Goal: Download file/media

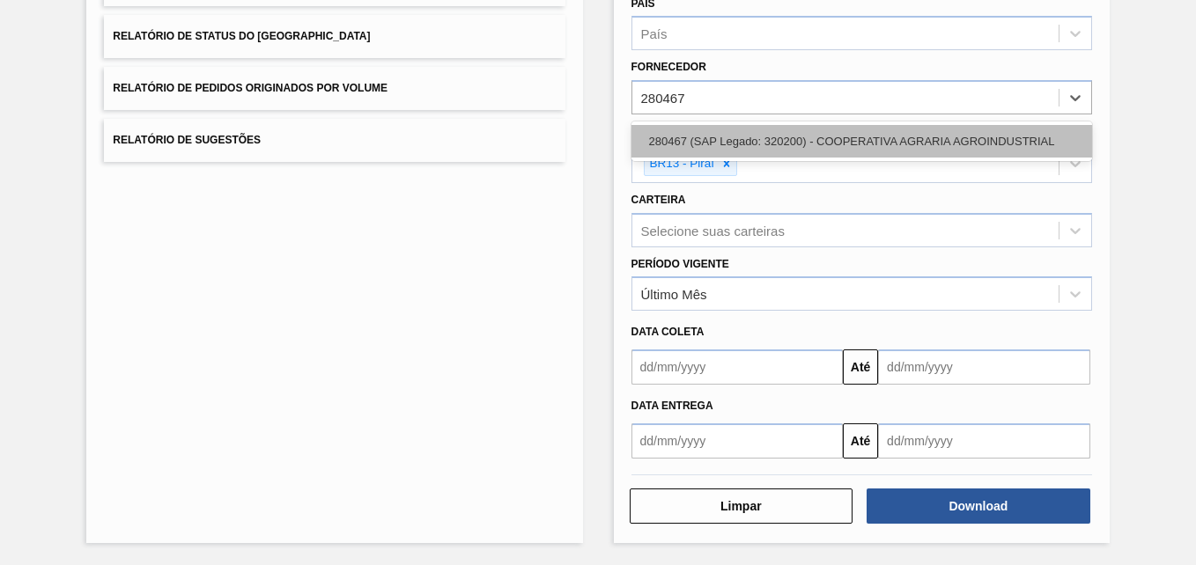
click at [697, 142] on div "280467 (SAP Legado: 320200) - COOPERATIVA AGRARIA AGROINDUSTRIAL" at bounding box center [861, 141] width 460 height 33
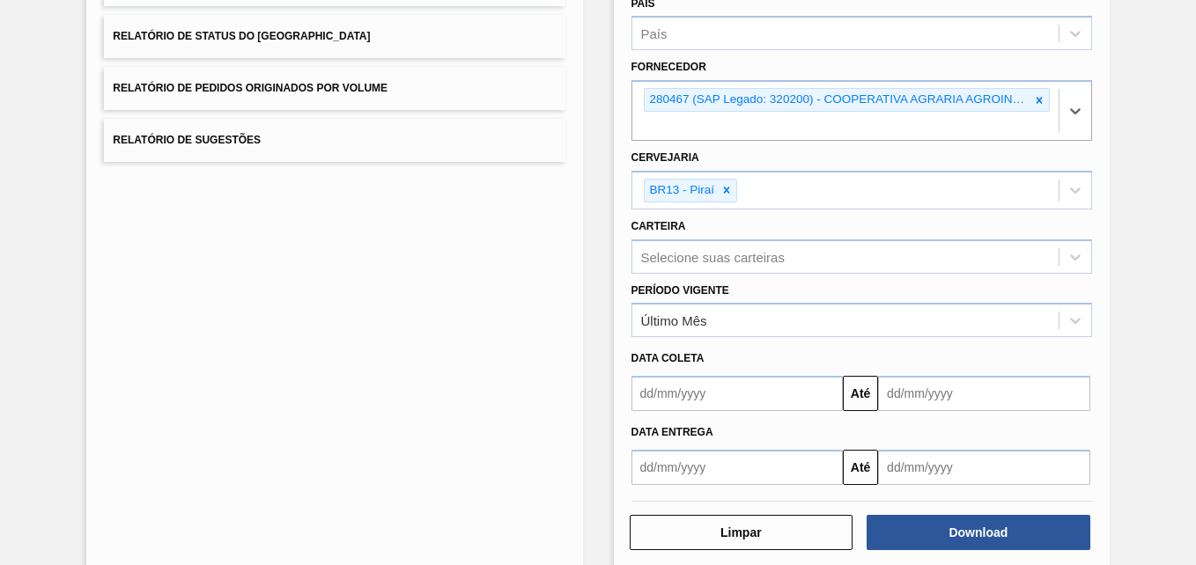
scroll to position [259, 0]
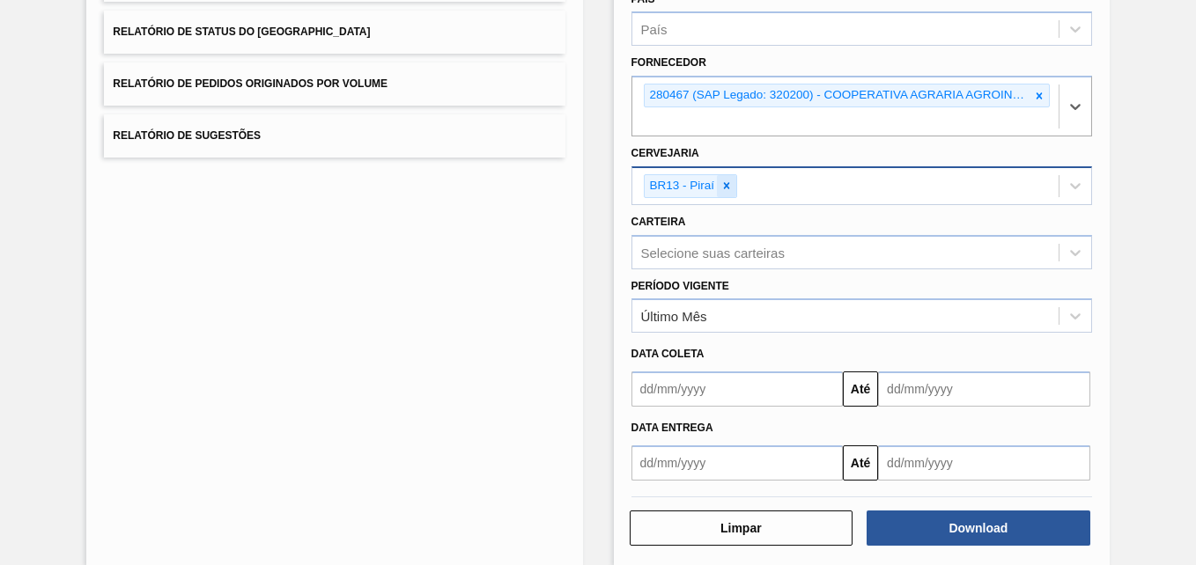
click at [727, 186] on icon at bounding box center [726, 186] width 12 height 12
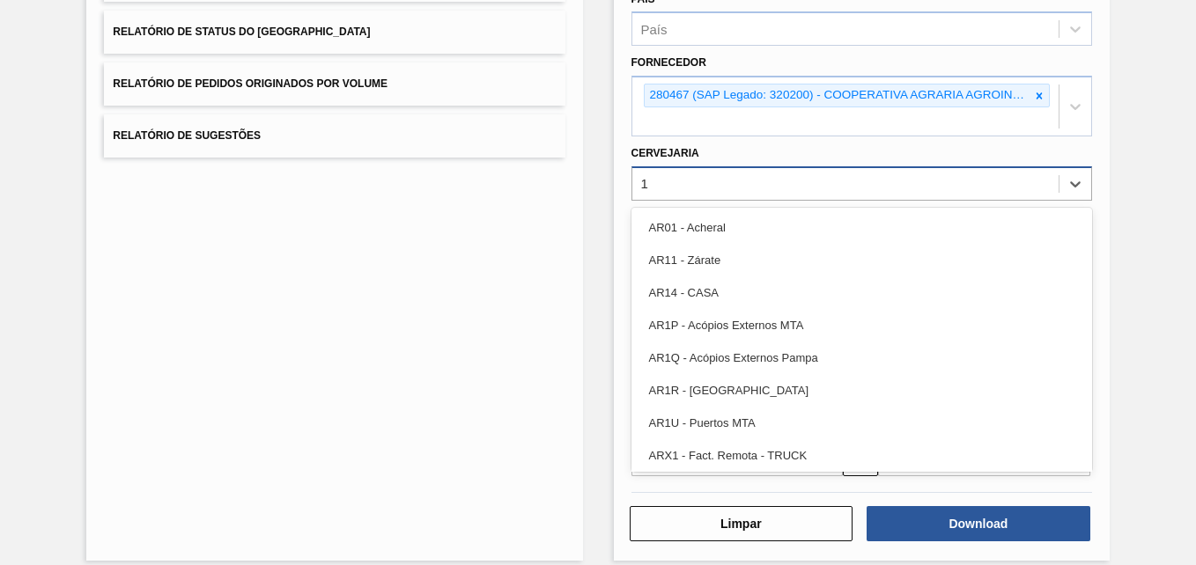
type input "13"
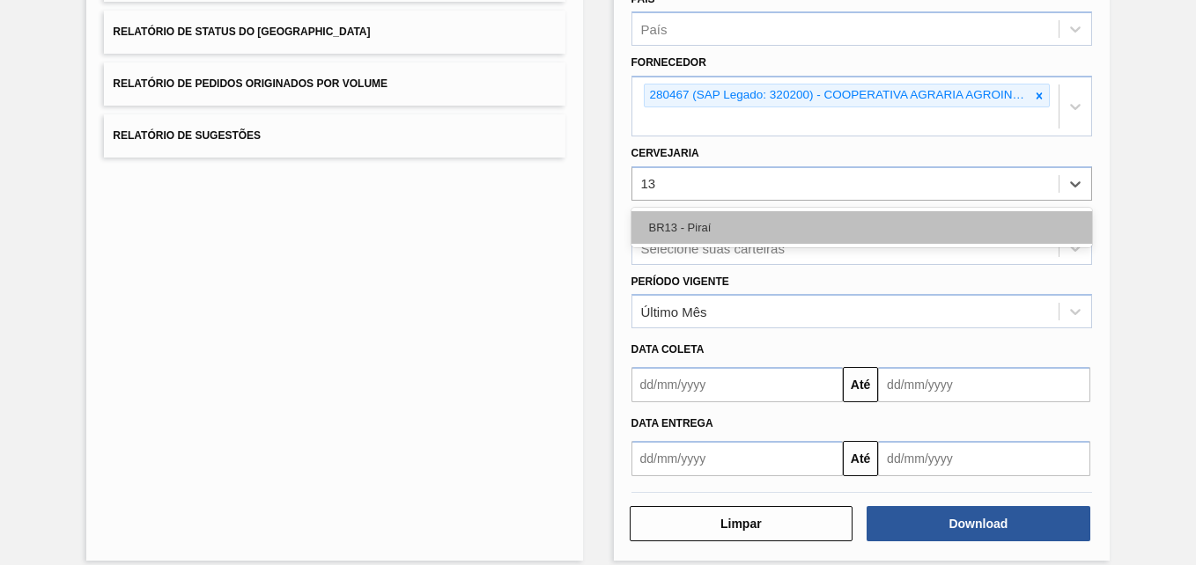
click at [698, 224] on div "BR13 - Piraí" at bounding box center [861, 227] width 460 height 33
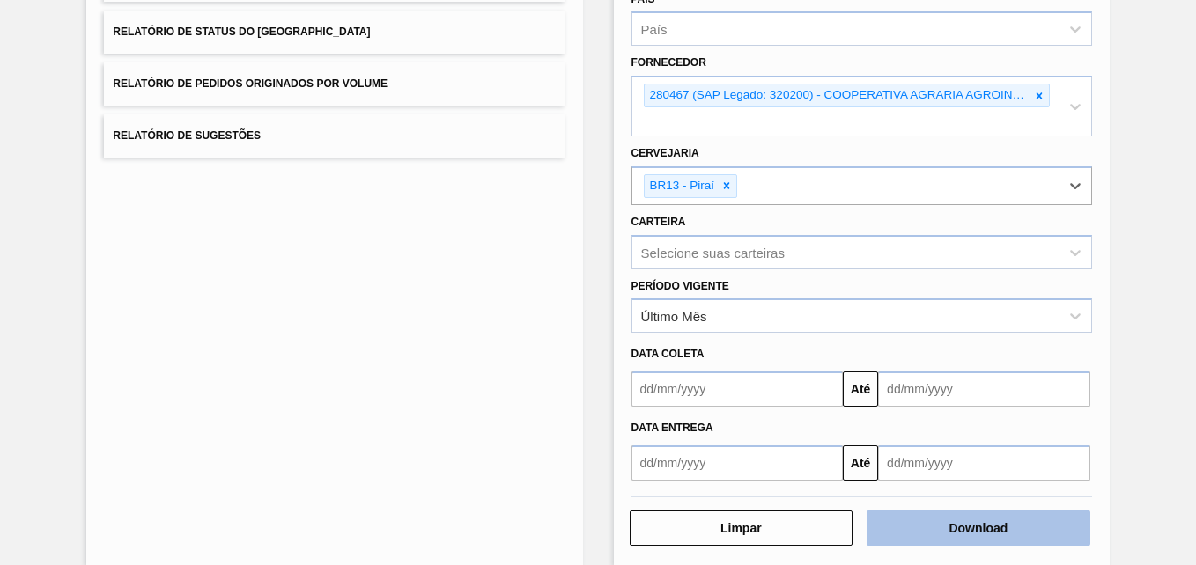
click at [995, 529] on button "Download" at bounding box center [978, 528] width 224 height 35
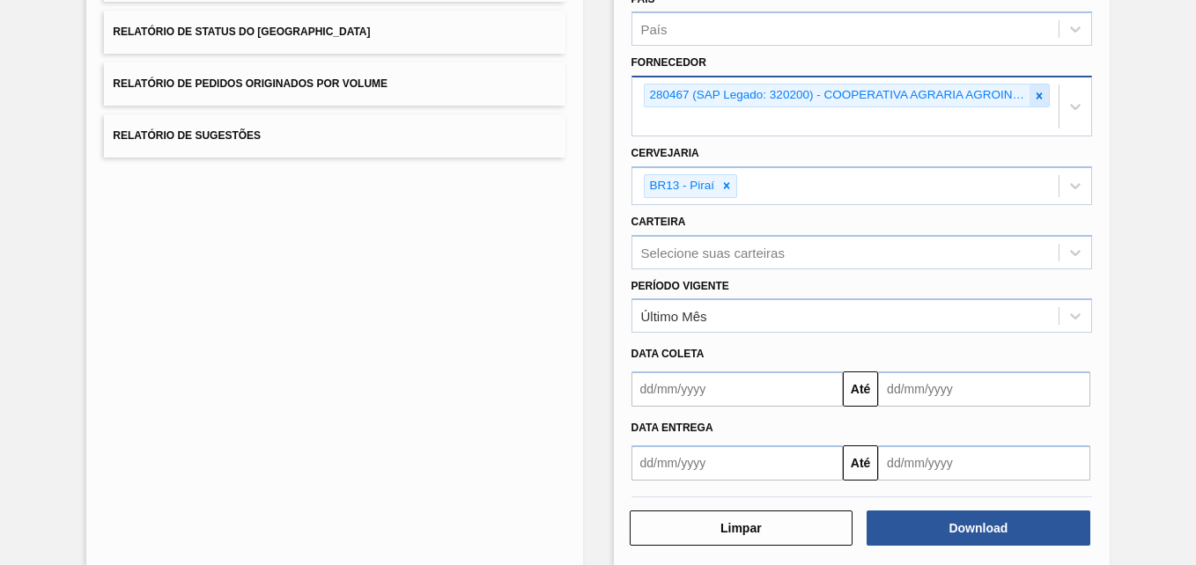
click at [1034, 97] on icon at bounding box center [1039, 96] width 12 height 12
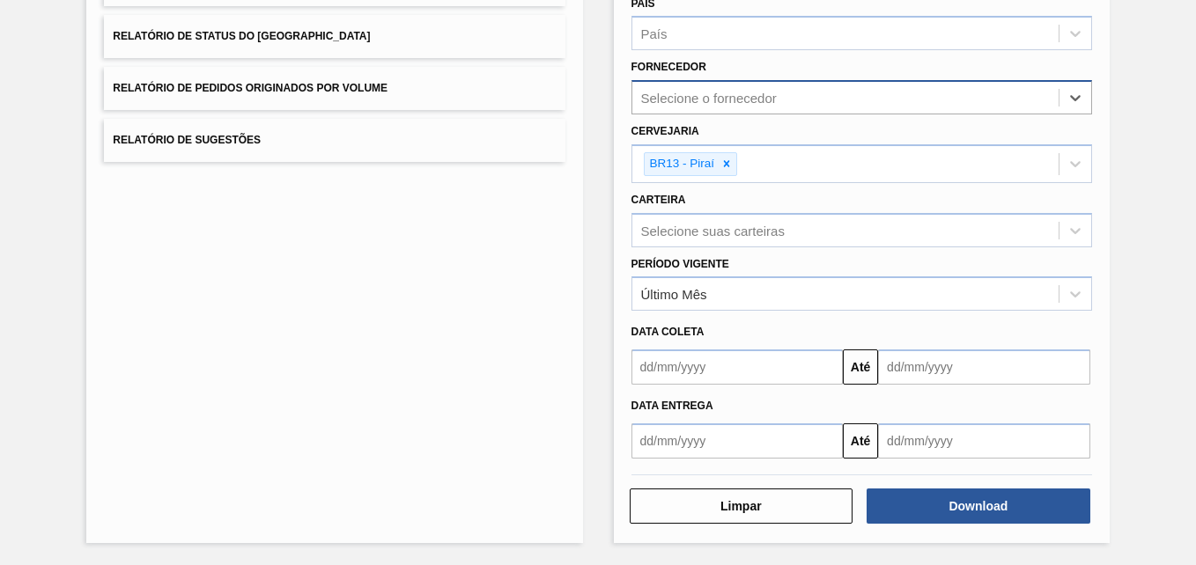
paste input "280304"
type input "280304"
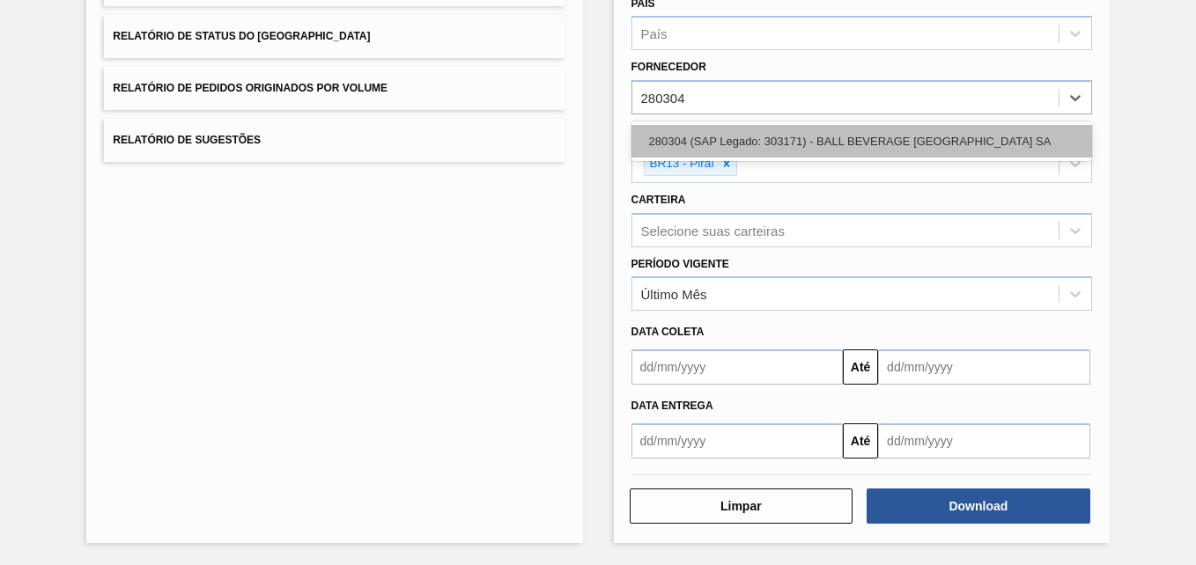
click at [753, 139] on div "280304 (SAP Legado: 303171) - BALL BEVERAGE [GEOGRAPHIC_DATA] SA" at bounding box center [861, 141] width 460 height 33
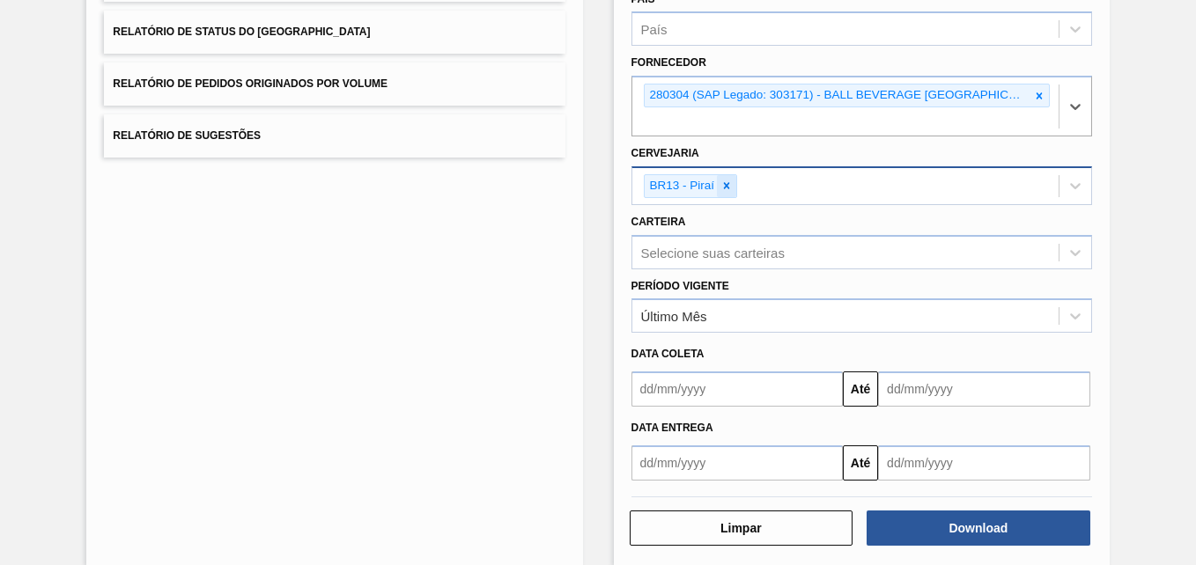
click at [723, 187] on icon at bounding box center [726, 186] width 12 height 12
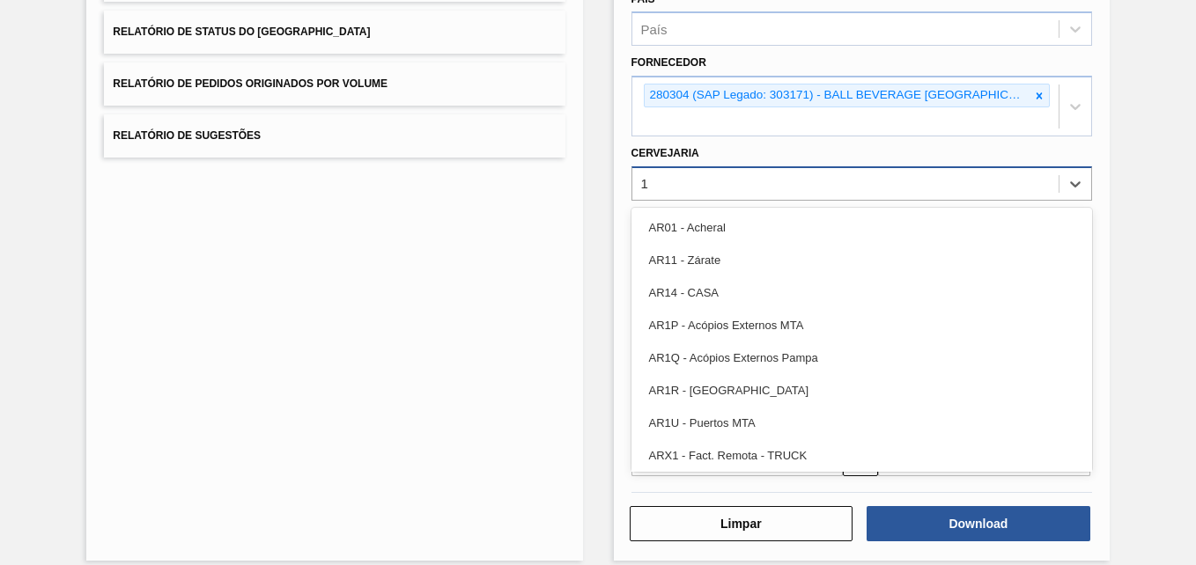
type input "18"
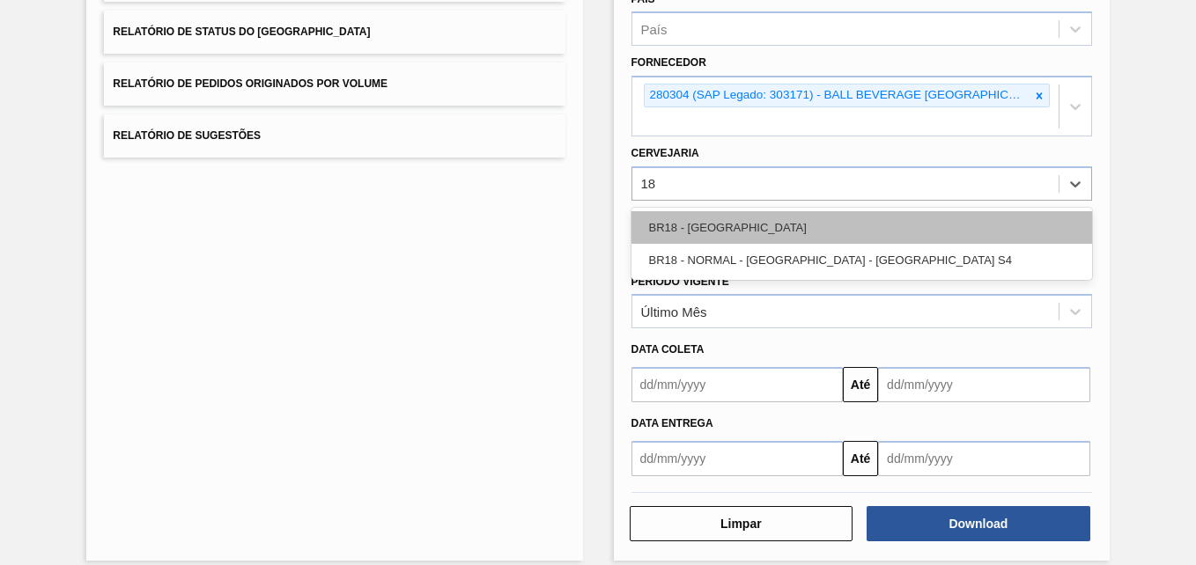
click at [703, 237] on div "BR18 - [GEOGRAPHIC_DATA]" at bounding box center [861, 227] width 460 height 33
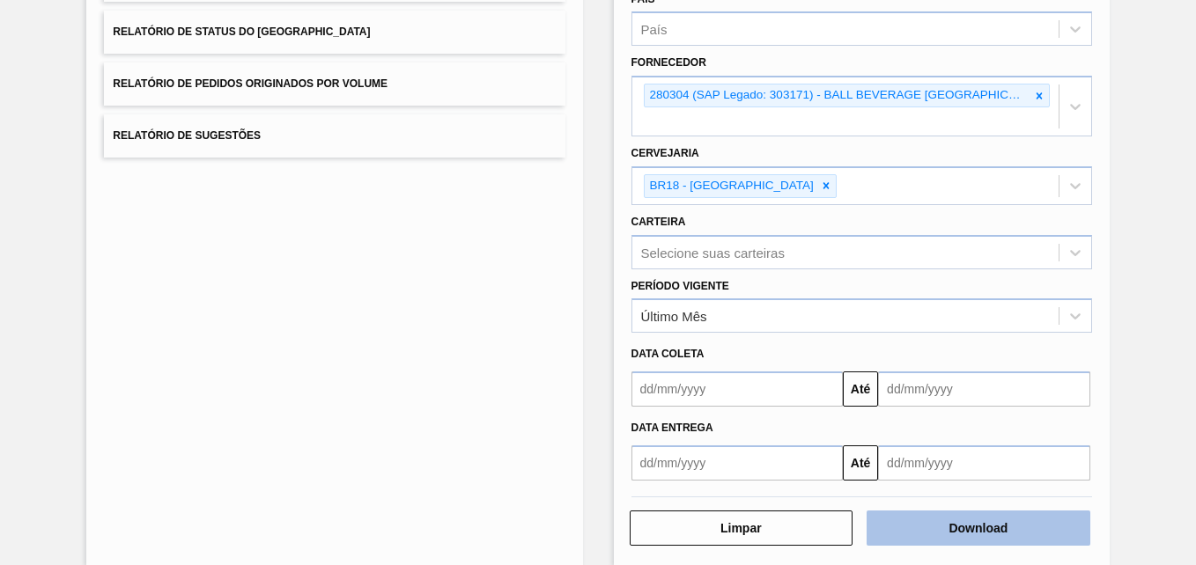
click at [924, 539] on button "Download" at bounding box center [978, 528] width 224 height 35
